Goal: Navigation & Orientation: Understand site structure

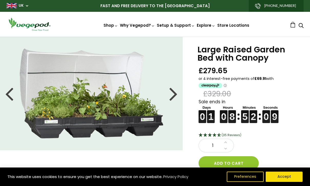
click at [30, 21] on img at bounding box center [29, 24] width 46 height 15
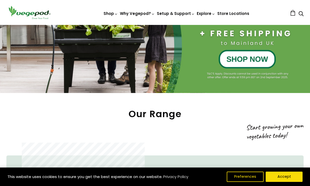
scroll to position [130, 0]
click at [236, 61] on div at bounding box center [155, 0] width 310 height 186
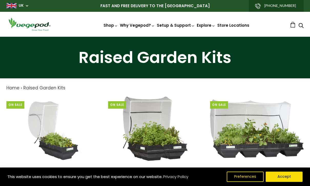
click at [155, 37] on img at bounding box center [155, 37] width 0 height 0
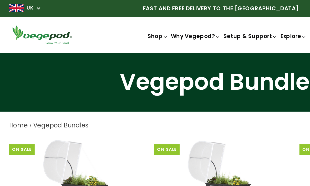
click at [34, 25] on img at bounding box center [29, 24] width 46 height 15
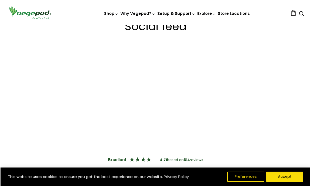
scroll to position [876, 0]
